Goal: Find specific page/section: Find specific page/section

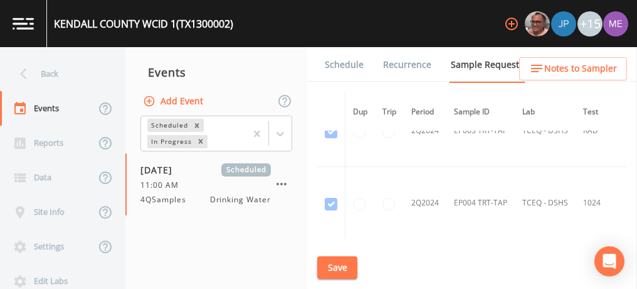
scroll to position [3790, 0]
click at [387, 166] on td at bounding box center [389, 202] width 29 height 72
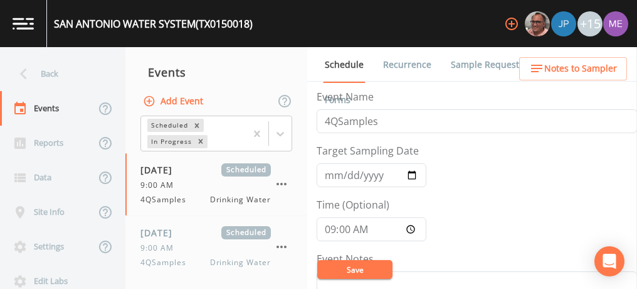
scroll to position [495, 0]
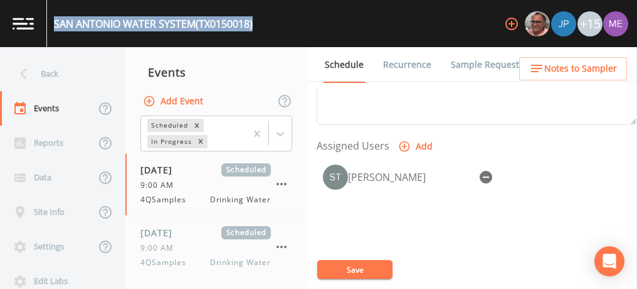
drag, startPoint x: 53, startPoint y: 24, endPoint x: 262, endPoint y: 19, distance: 208.9
click at [262, 19] on div "SAN ANTONIO WATER SYSTEM (TX0150018) +15" at bounding box center [318, 23] width 637 height 47
copy div "SAN ANTONIO WATER SYSTEM (TX0150018)"
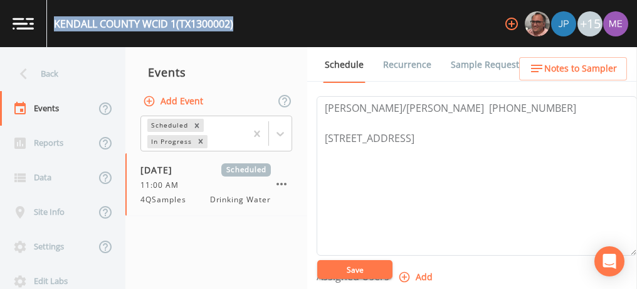
scroll to position [353, 0]
